Goal: Information Seeking & Learning: Check status

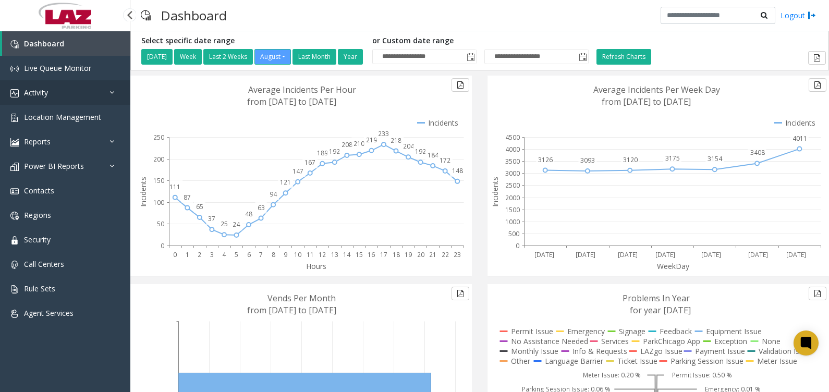
click at [60, 98] on link "Activity" at bounding box center [65, 92] width 130 height 24
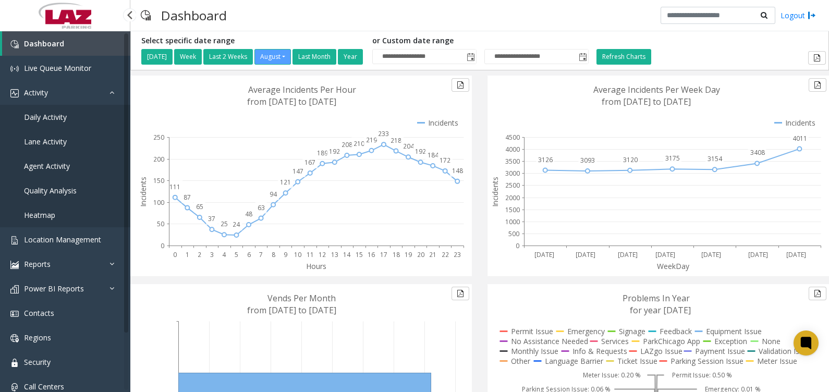
click at [55, 162] on span "Agent Activity" at bounding box center [47, 166] width 46 height 10
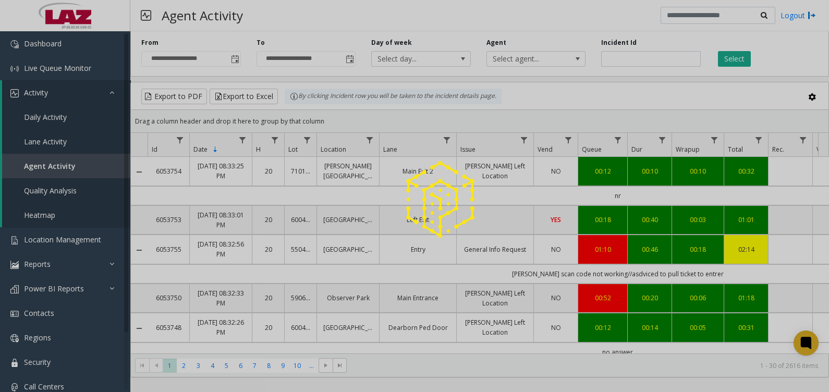
click at [558, 55] on div at bounding box center [414, 196] width 829 height 392
click at [550, 61] on div at bounding box center [414, 196] width 829 height 392
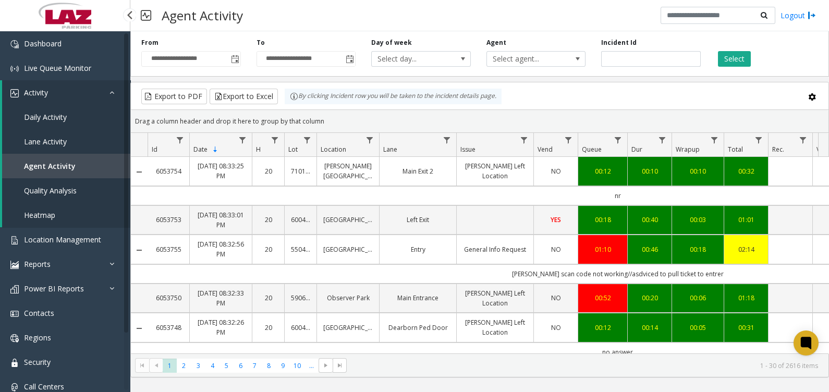
click at [59, 145] on span "Lane Activity" at bounding box center [45, 142] width 43 height 10
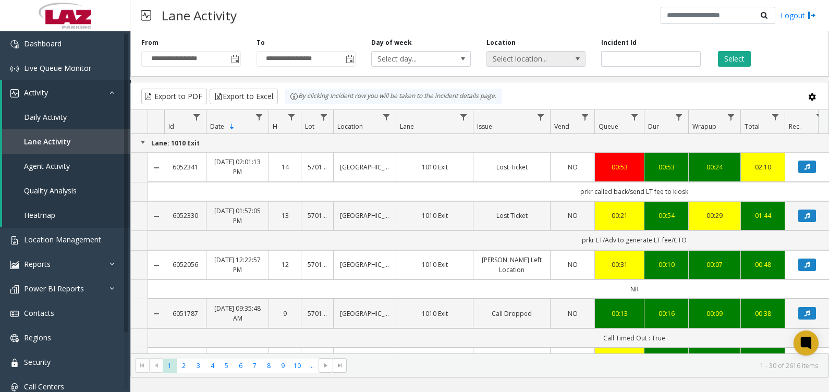
click at [562, 61] on app-root "**********" at bounding box center [414, 196] width 829 height 392
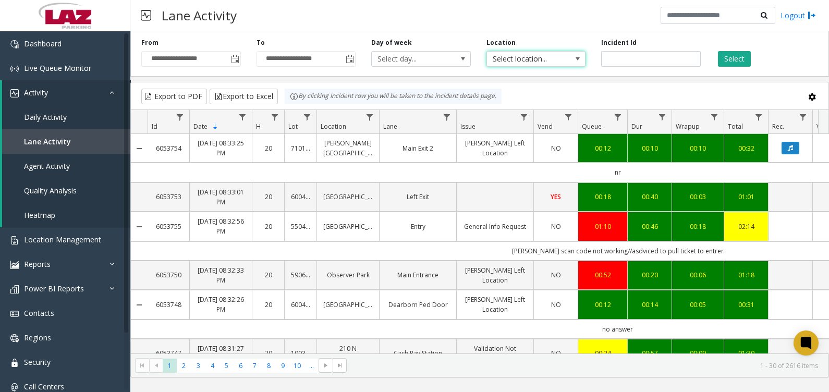
click at [562, 58] on span "Select location..." at bounding box center [526, 59] width 79 height 15
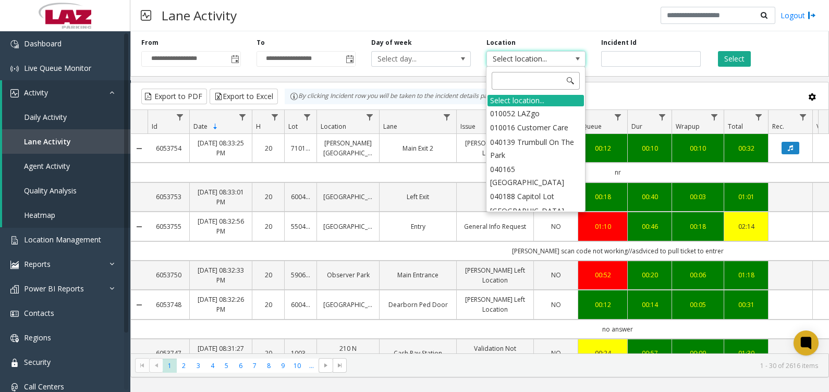
click at [545, 77] on input at bounding box center [535, 81] width 88 height 18
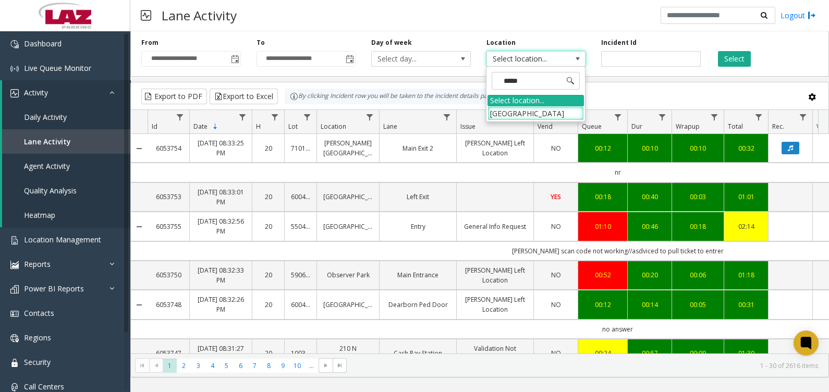
type input "******"
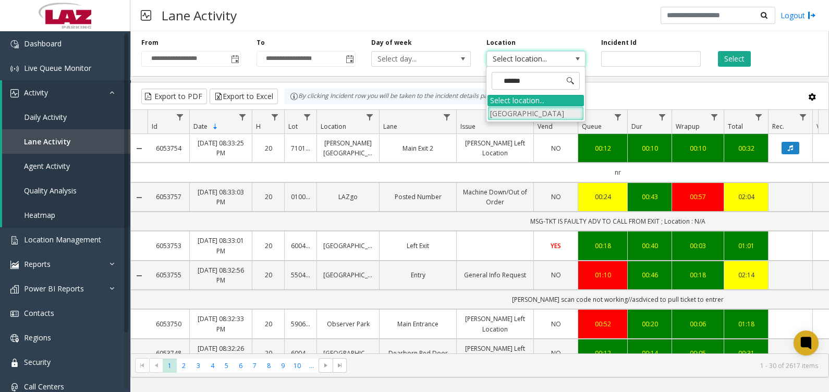
click at [494, 117] on li "[GEOGRAPHIC_DATA]" at bounding box center [535, 113] width 96 height 14
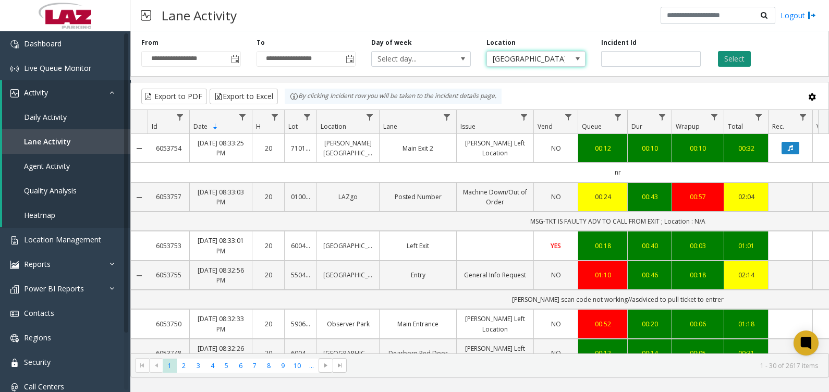
click at [730, 60] on button "Select" at bounding box center [734, 59] width 33 height 16
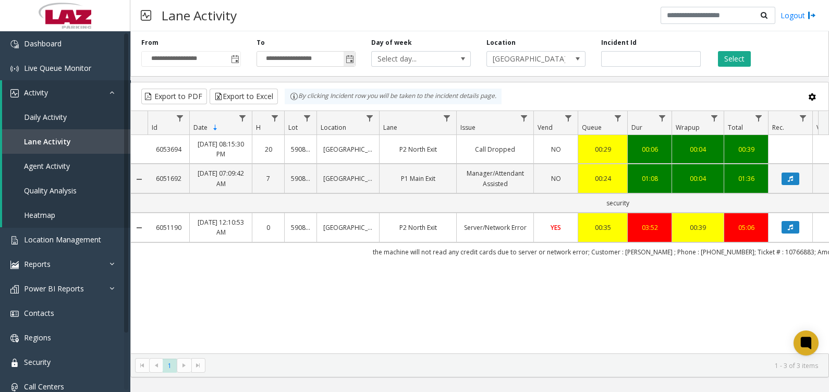
click at [348, 57] on span "Toggle popup" at bounding box center [350, 59] width 8 height 8
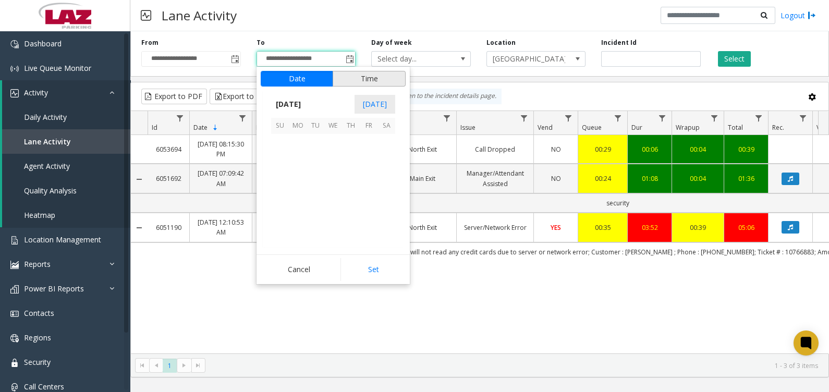
scroll to position [15, 0]
click at [382, 175] on span "16" at bounding box center [386, 178] width 18 height 18
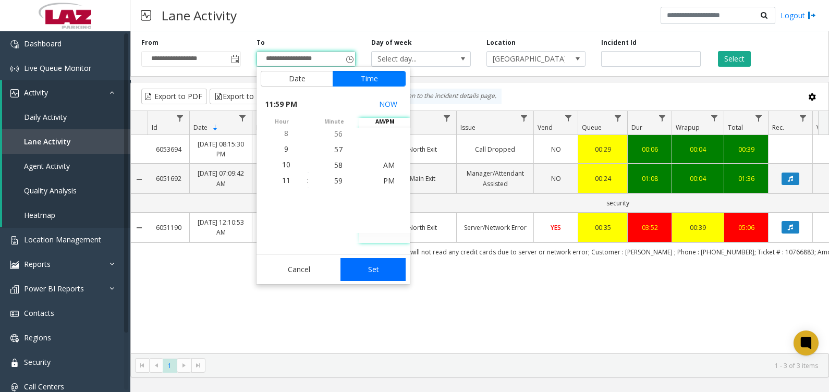
click at [382, 273] on button "Set" at bounding box center [373, 269] width 66 height 23
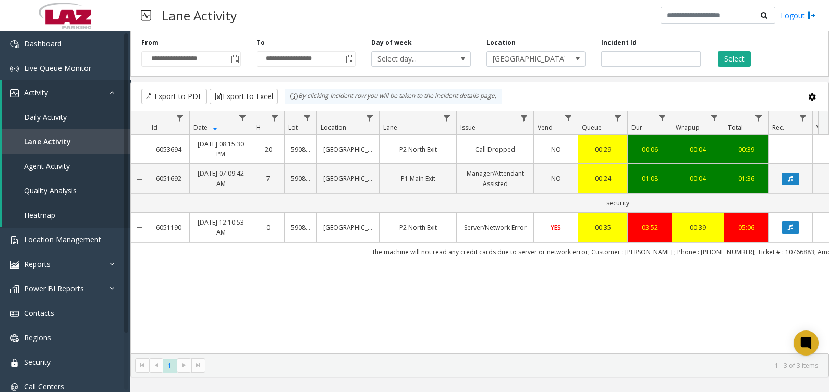
click at [739, 68] on div "**********" at bounding box center [479, 52] width 698 height 50
click at [742, 58] on button "Select" at bounding box center [734, 59] width 33 height 16
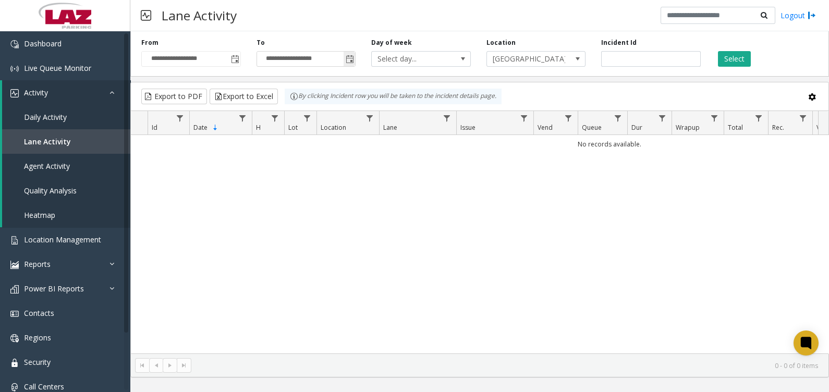
click at [348, 56] on span "Toggle popup" at bounding box center [350, 59] width 8 height 8
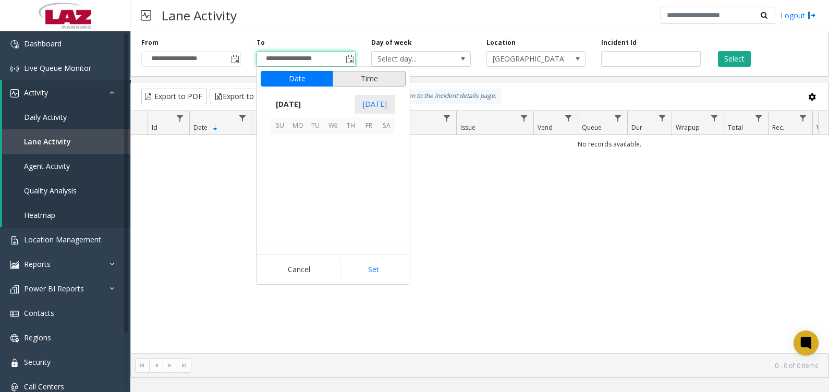
scroll to position [15, 0]
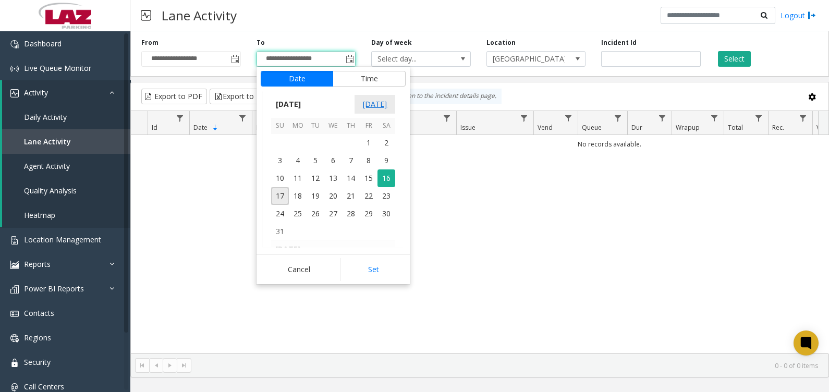
click at [384, 102] on span "[DATE]" at bounding box center [374, 104] width 41 height 19
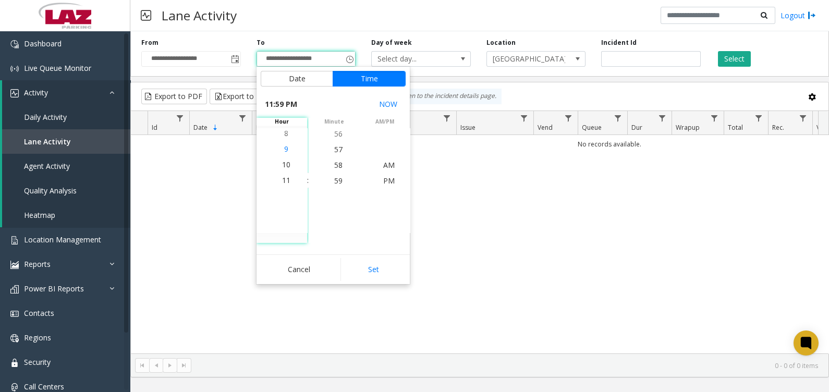
click at [279, 155] on li "9" at bounding box center [286, 149] width 36 height 16
click at [383, 160] on span "AM" at bounding box center [388, 165] width 11 height 10
click at [380, 275] on button "Set" at bounding box center [373, 269] width 66 height 23
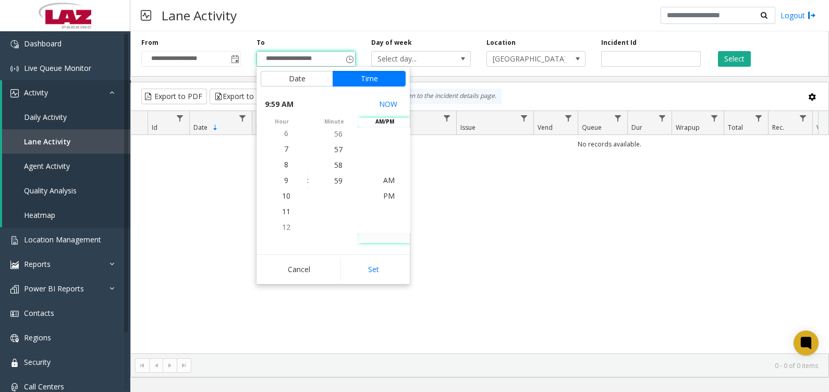
type input "**********"
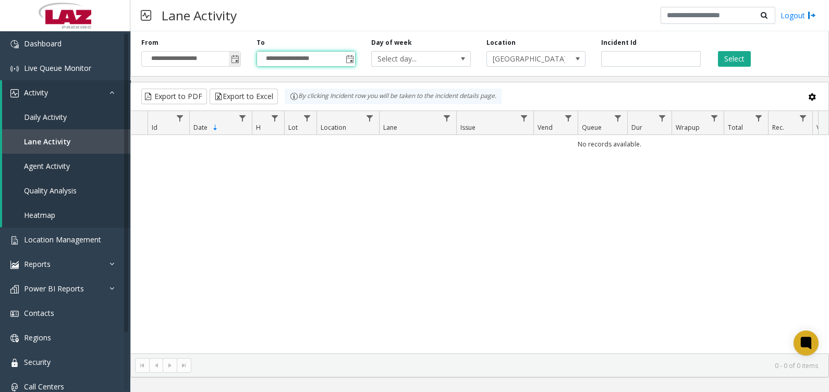
drag, startPoint x: 227, startPoint y: 64, endPoint x: 234, endPoint y: 50, distance: 16.3
click at [234, 51] on span "**********" at bounding box center [191, 59] width 100 height 16
click at [235, 65] on span "Toggle popup" at bounding box center [234, 59] width 11 height 17
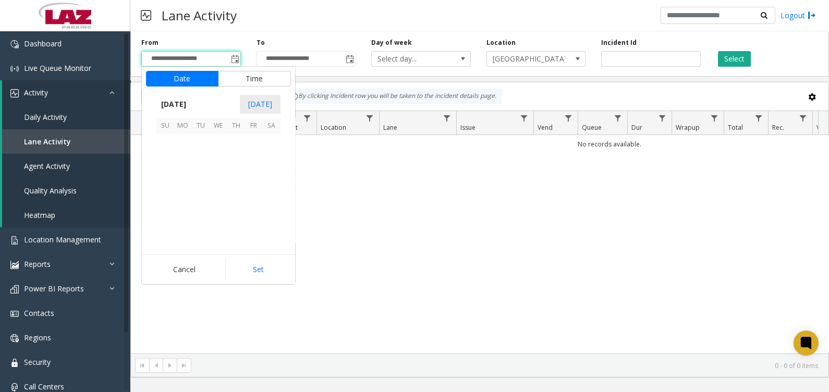
scroll to position [186925, 0]
click at [269, 179] on span "16" at bounding box center [272, 178] width 18 height 18
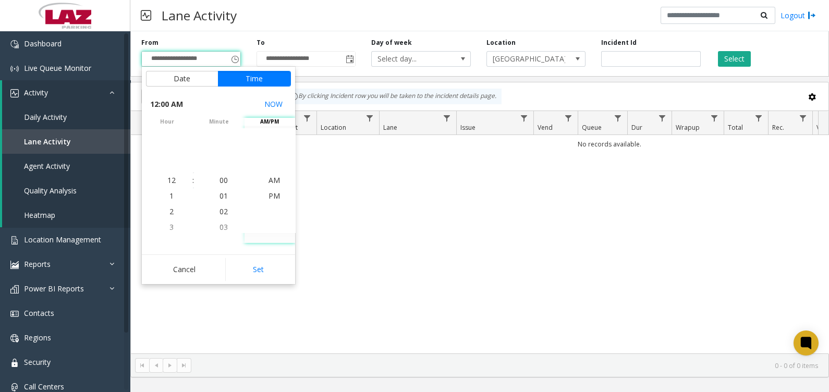
click at [253, 266] on button "Set" at bounding box center [258, 269] width 66 height 23
type input "**********"
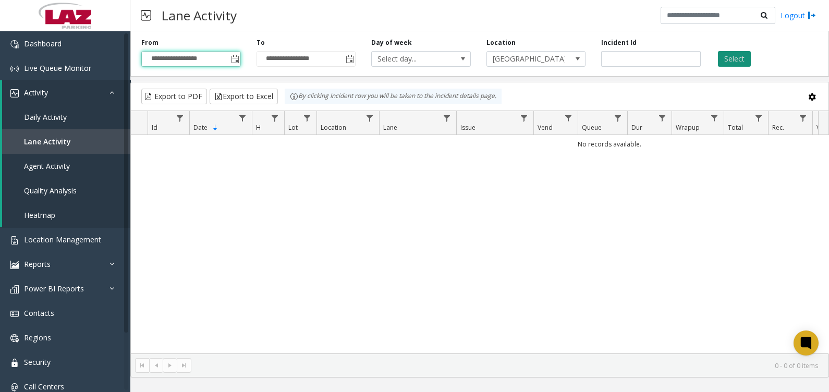
click at [740, 57] on button "Select" at bounding box center [734, 59] width 33 height 16
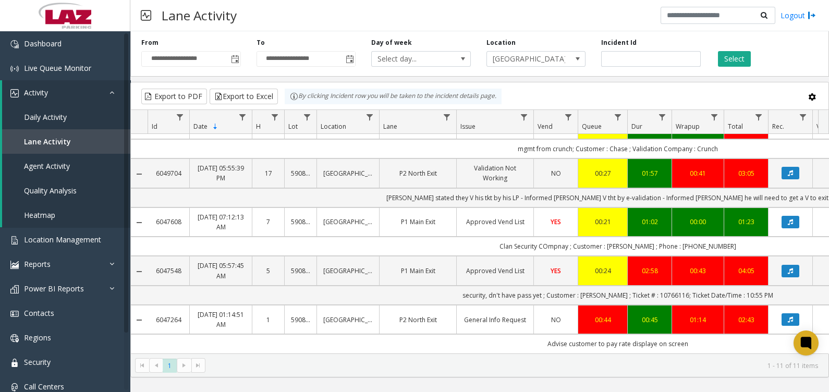
scroll to position [302, 0]
click at [190, 368] on kendo-pager-next-buttons at bounding box center [191, 365] width 28 height 15
click at [177, 217] on link "6047608" at bounding box center [168, 222] width 29 height 10
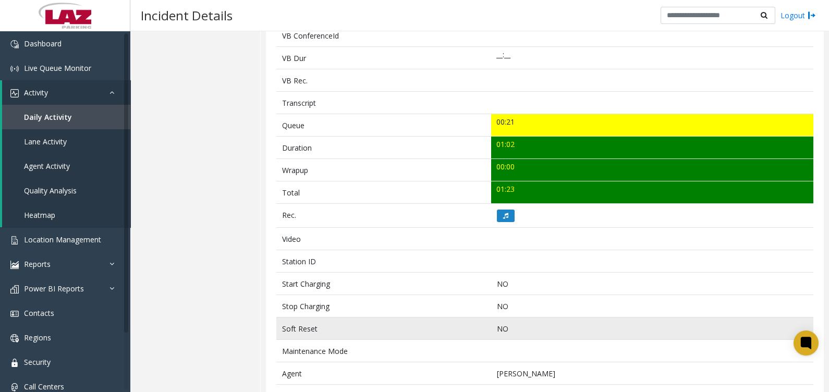
scroll to position [231, 0]
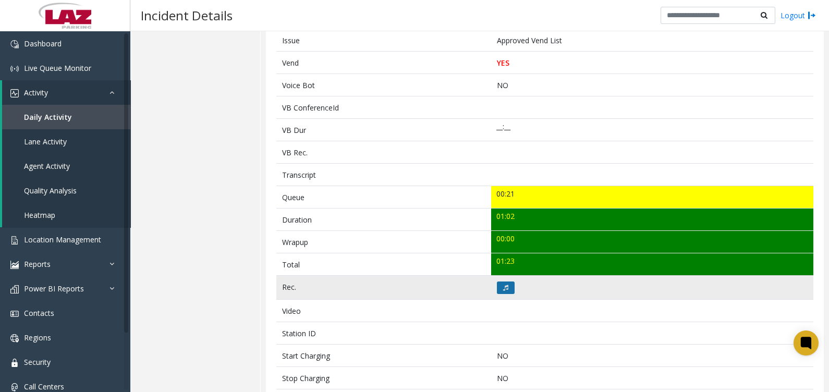
click at [503, 285] on icon at bounding box center [505, 288] width 5 height 6
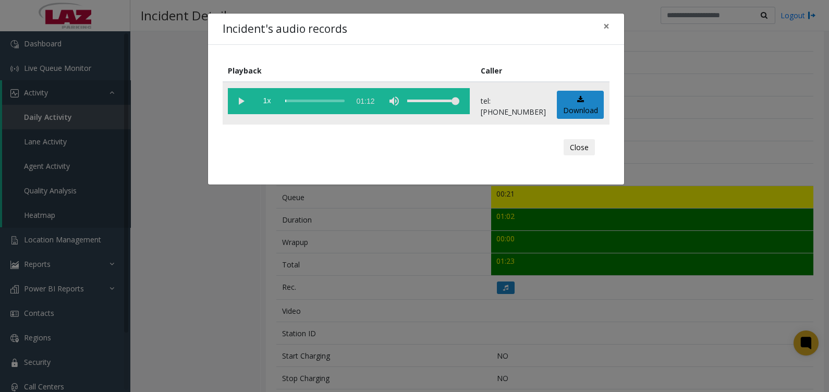
click at [239, 103] on vg-play-pause at bounding box center [241, 101] width 26 height 26
click at [773, 17] on div "Incident's audio records × Playback Caller 1x 01:12 tel:[PHONE_NUMBER] Download…" at bounding box center [414, 196] width 829 height 392
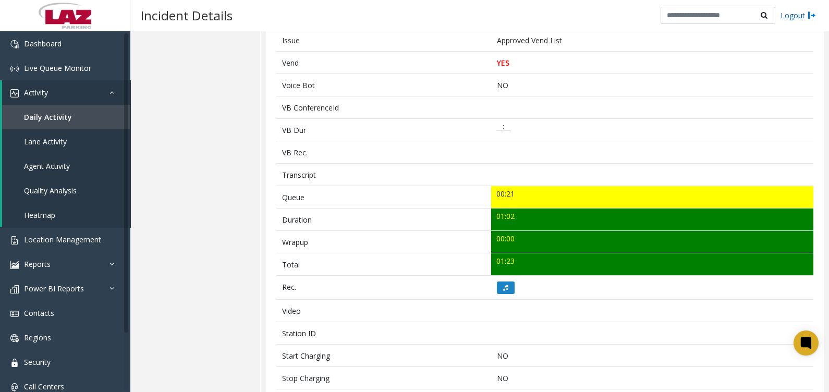
click at [785, 15] on link "Logout" at bounding box center [797, 15] width 35 height 11
